Goal: Navigation & Orientation: Find specific page/section

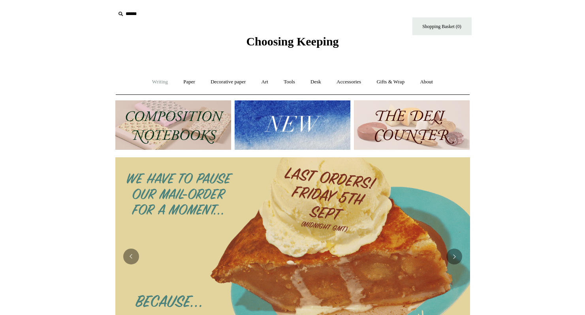
click at [157, 85] on link "Writing +" at bounding box center [160, 82] width 30 height 21
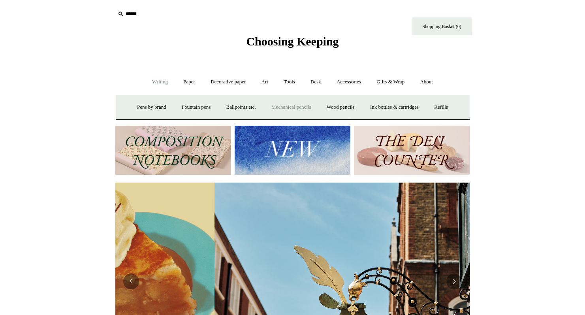
scroll to position [0, 355]
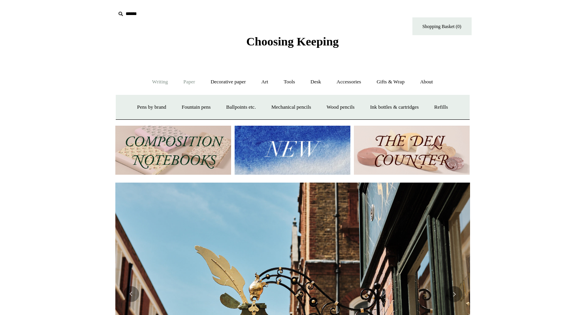
click at [186, 83] on link "Paper +" at bounding box center [189, 82] width 26 height 21
click at [178, 107] on link "Notebooks +" at bounding box center [182, 107] width 36 height 21
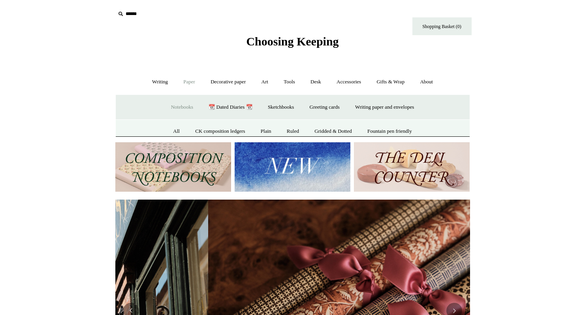
scroll to position [0, 710]
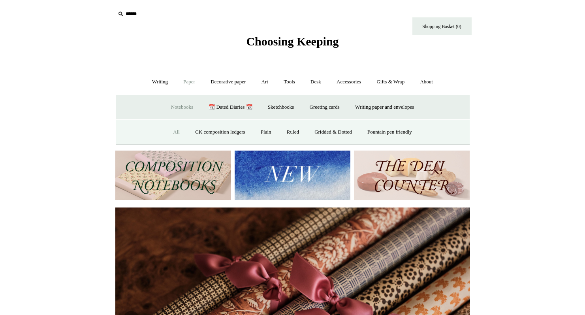
click at [169, 136] on link "All" at bounding box center [176, 132] width 21 height 21
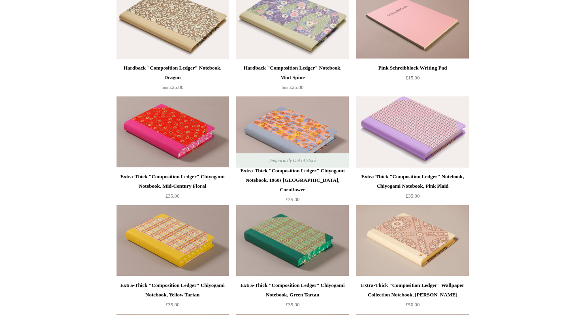
scroll to position [441, 0]
